Goal: Browse casually: Explore the website without a specific task or goal

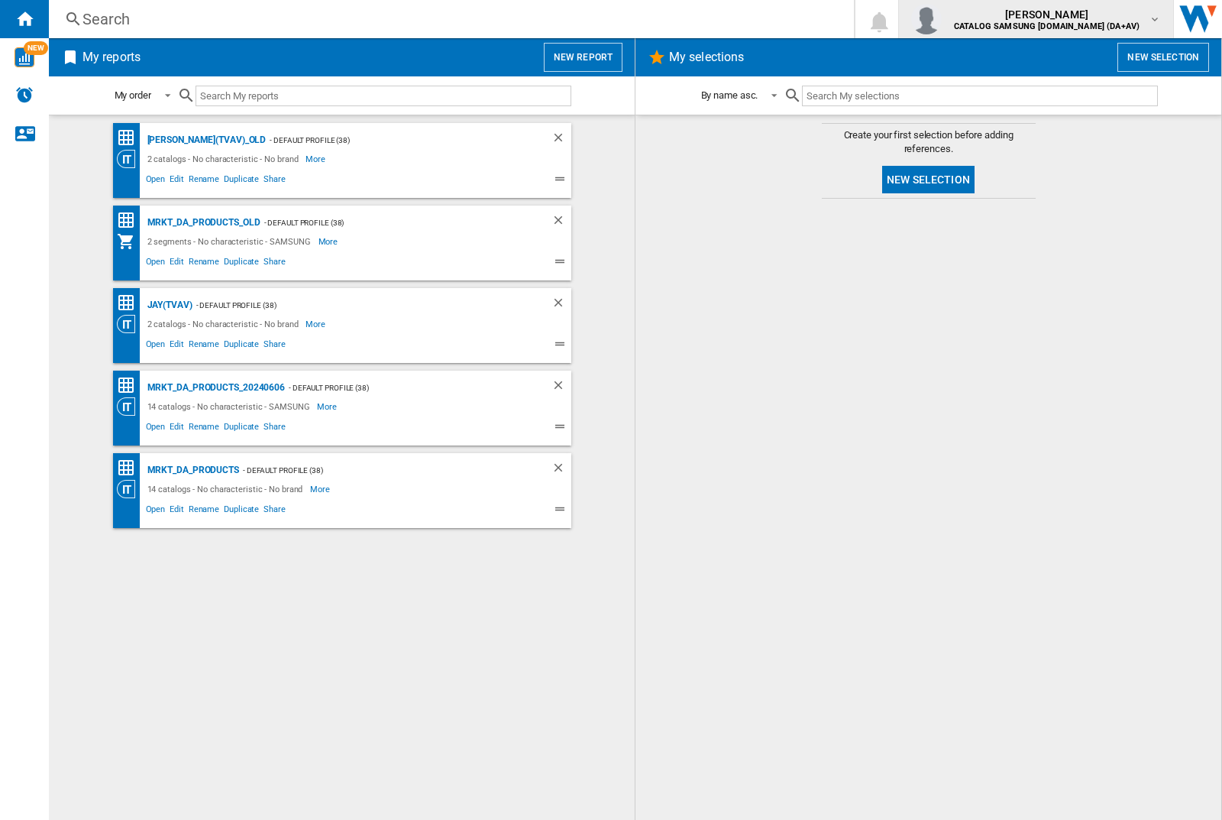
click at [942, 19] on img "button" at bounding box center [926, 19] width 31 height 31
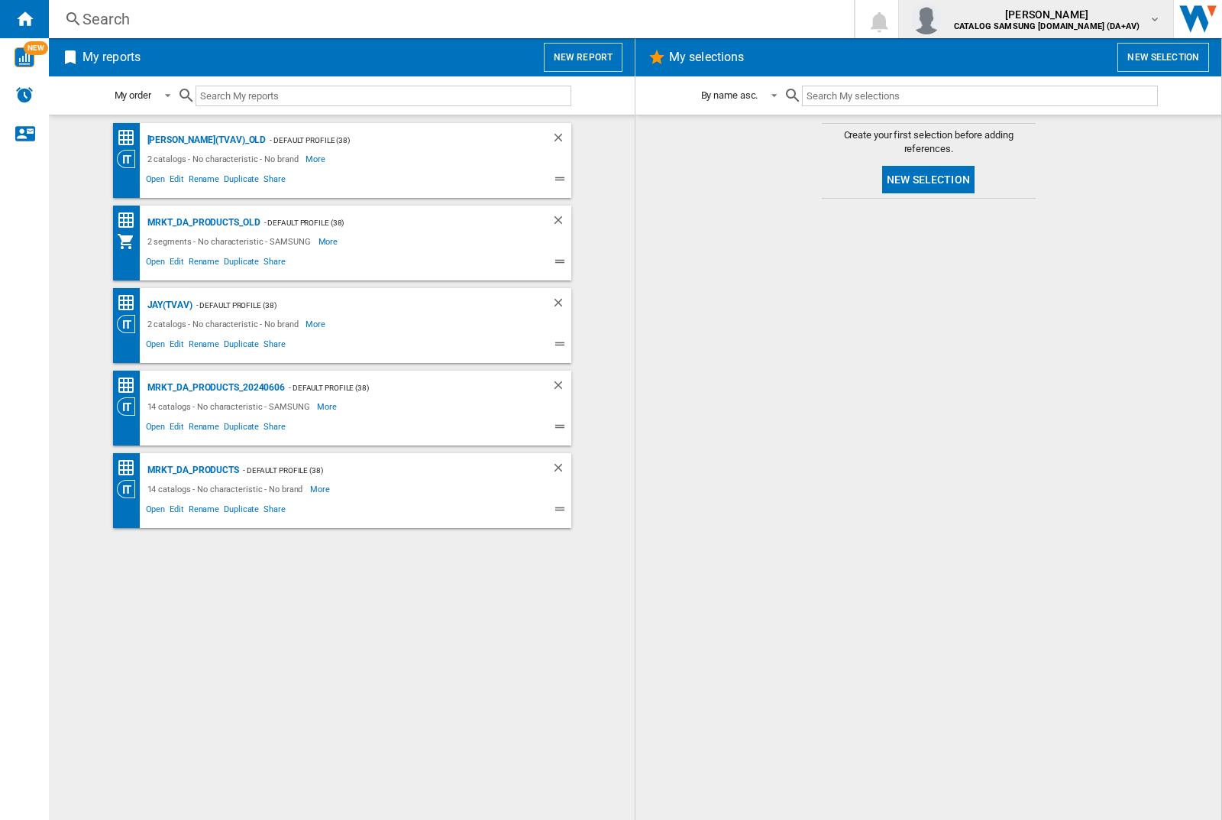
click at [942, 19] on img "button" at bounding box center [926, 19] width 31 height 31
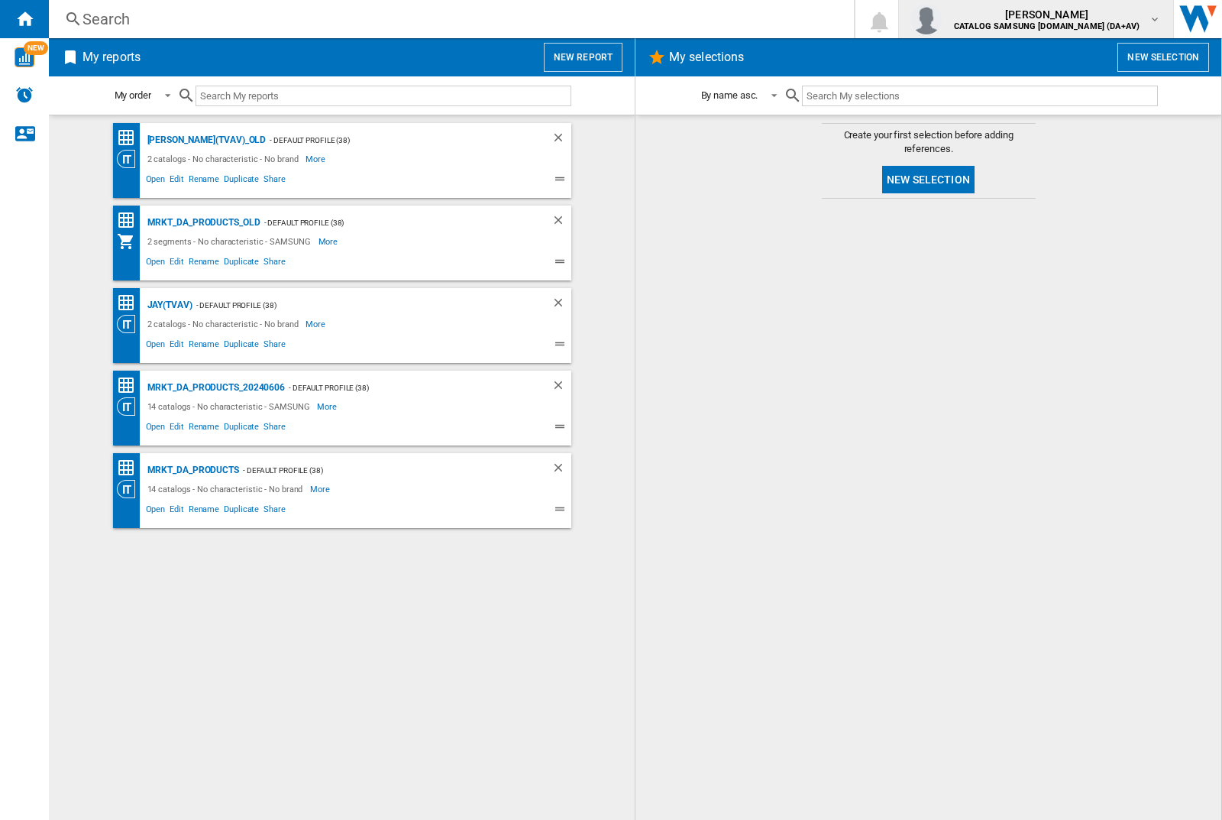
click at [942, 19] on img "button" at bounding box center [926, 19] width 31 height 31
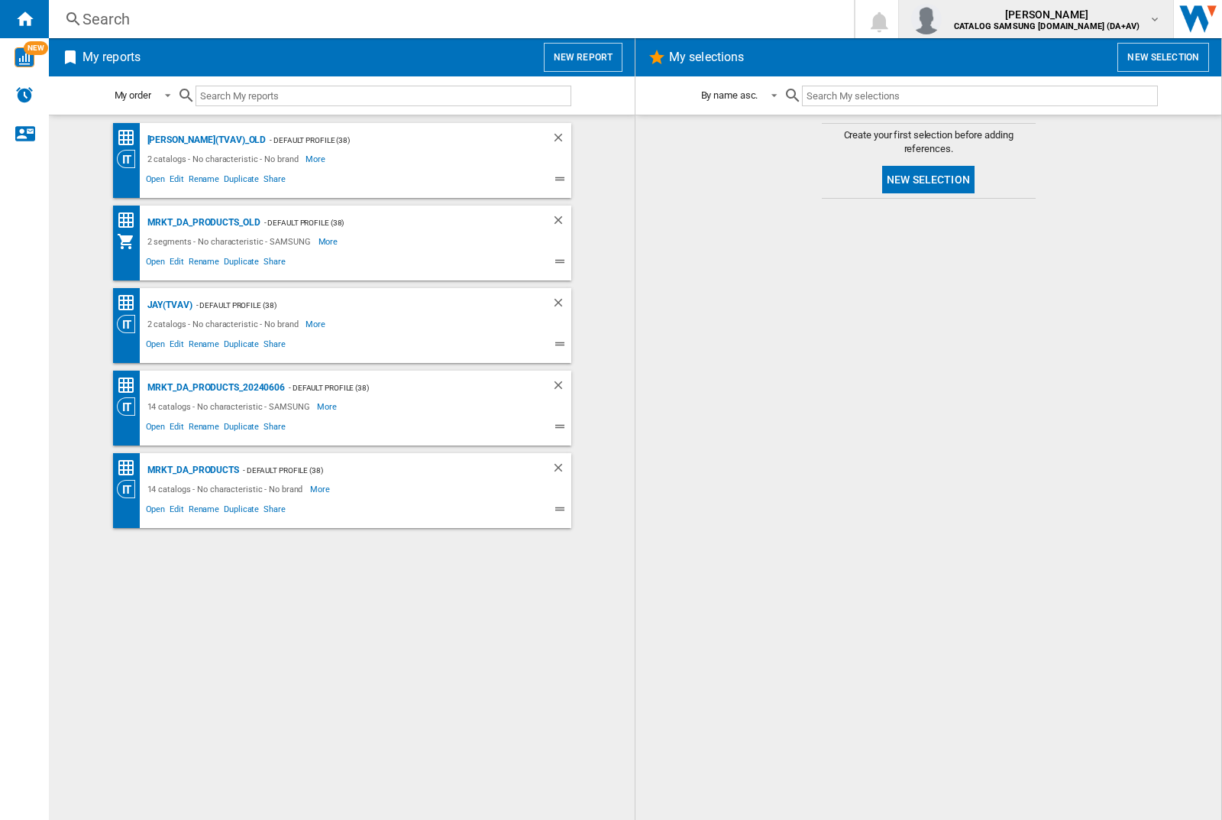
click at [942, 19] on img "button" at bounding box center [926, 19] width 31 height 31
